Goal: Task Accomplishment & Management: Manage account settings

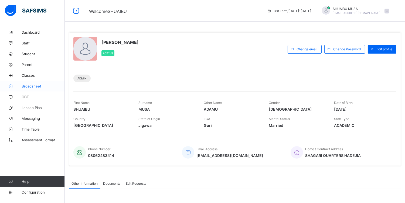
click at [34, 86] on span "Broadsheet" at bounding box center [43, 86] width 43 height 4
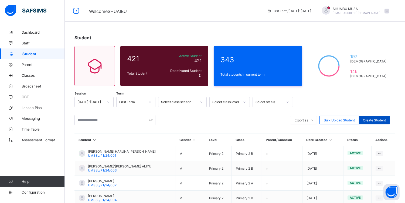
click at [385, 120] on span "Create Student" at bounding box center [374, 120] width 23 height 4
select select "**"
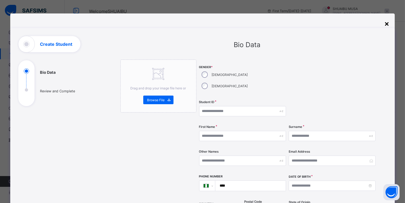
click at [388, 22] on div "×" at bounding box center [386, 23] width 5 height 9
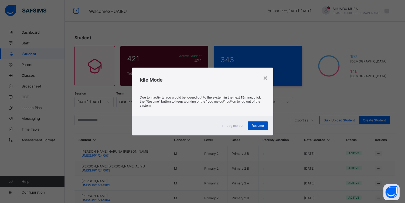
click at [255, 127] on span "Resume" at bounding box center [258, 126] width 12 height 4
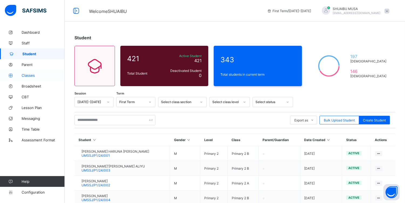
click at [30, 76] on span "Classes" at bounding box center [43, 75] width 43 height 4
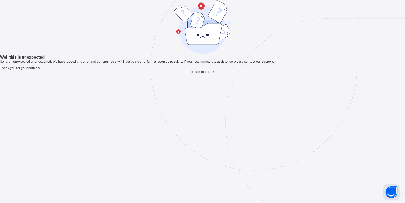
click at [229, 103] on img at bounding box center [291, 94] width 281 height 261
